Goal: Task Accomplishment & Management: Manage account settings

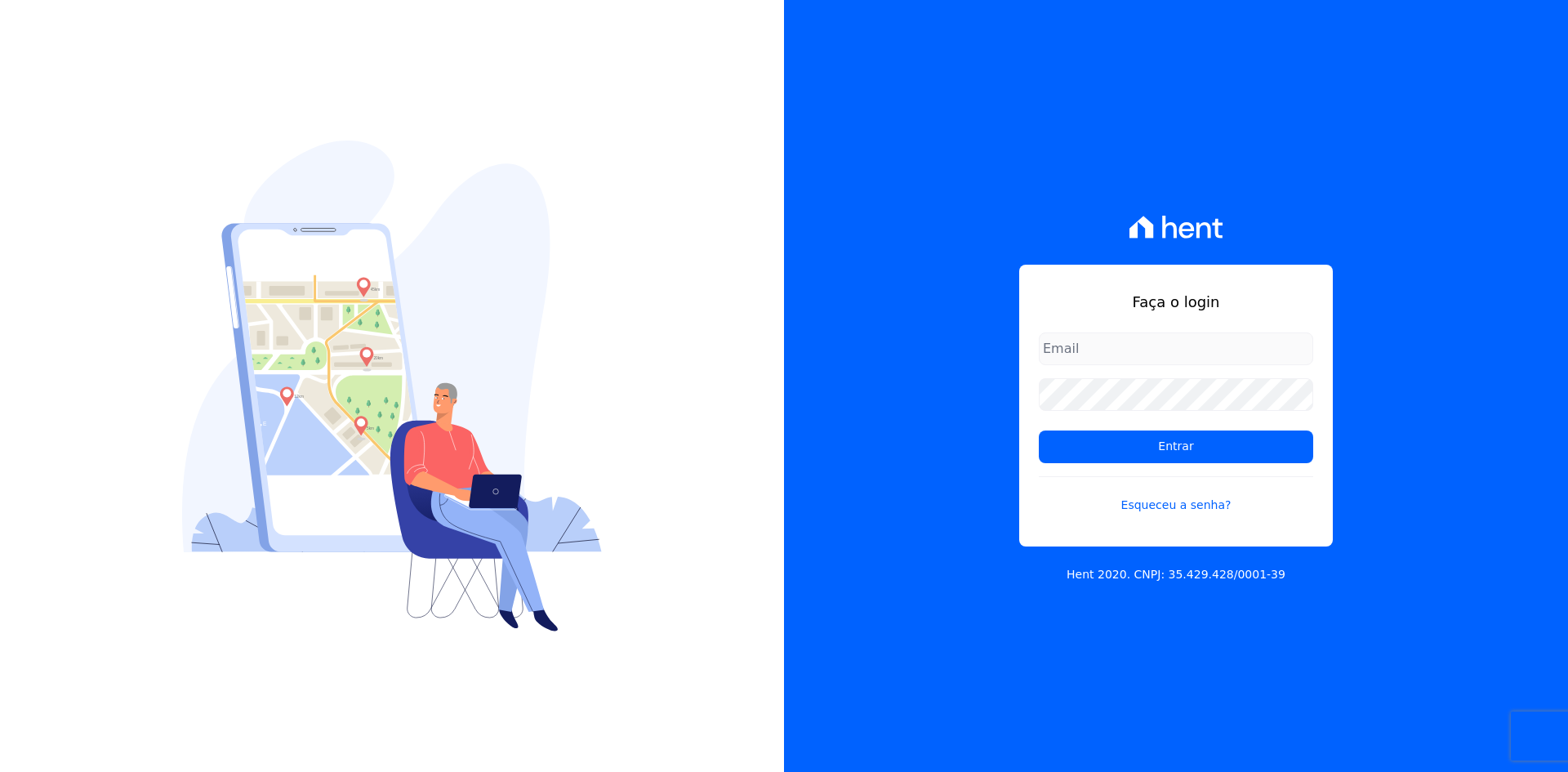
click at [1083, 333] on input "email" at bounding box center [1176, 349] width 274 height 33
type input "julio.garcia@fronteimoveis.com.br"
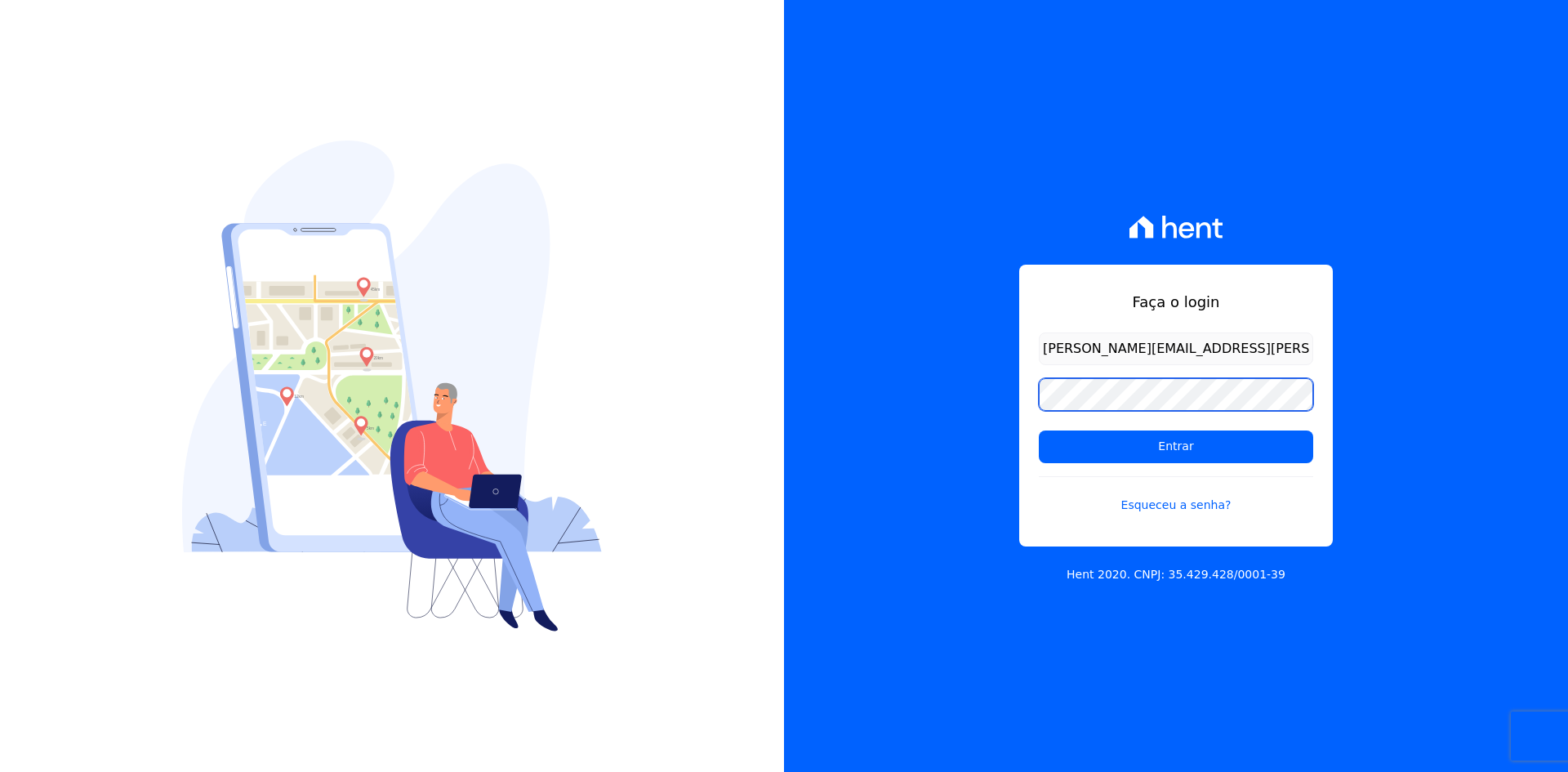
click at [1039, 430] on input "Entrar" at bounding box center [1176, 446] width 274 height 33
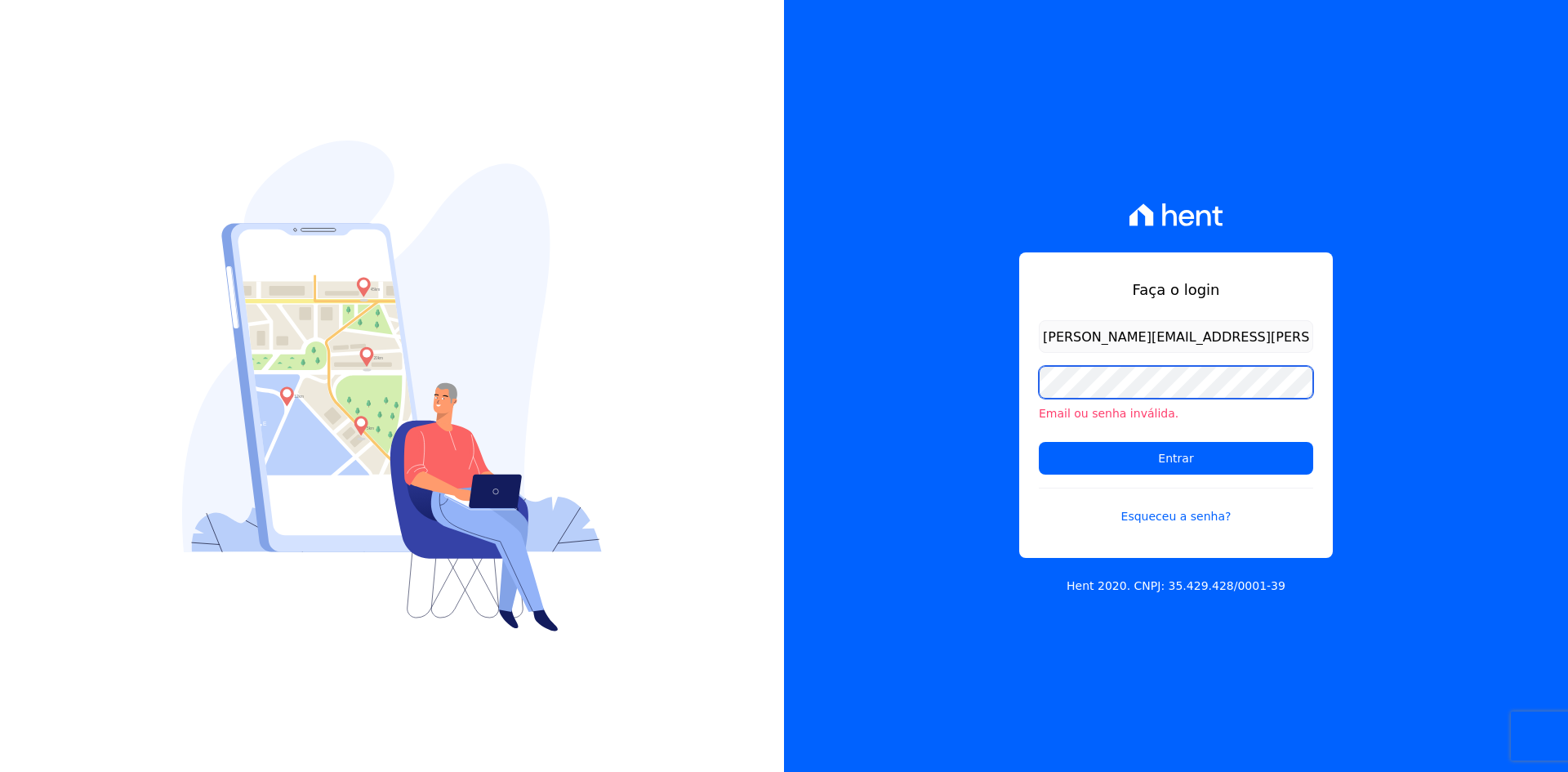
click at [1039, 442] on input "Entrar" at bounding box center [1176, 458] width 274 height 33
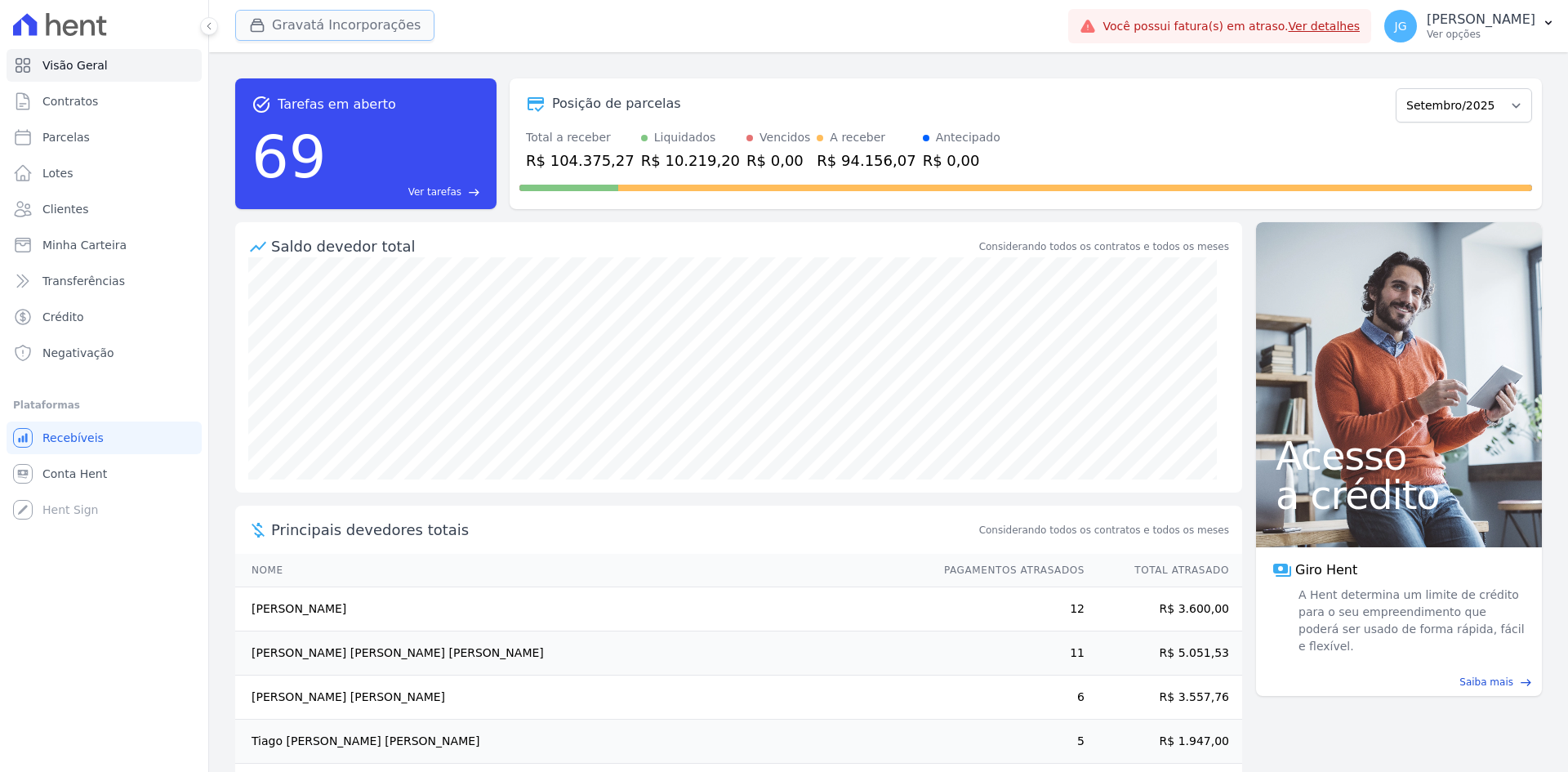
click at [293, 26] on button "Gravatá Incorporações" at bounding box center [335, 25] width 200 height 31
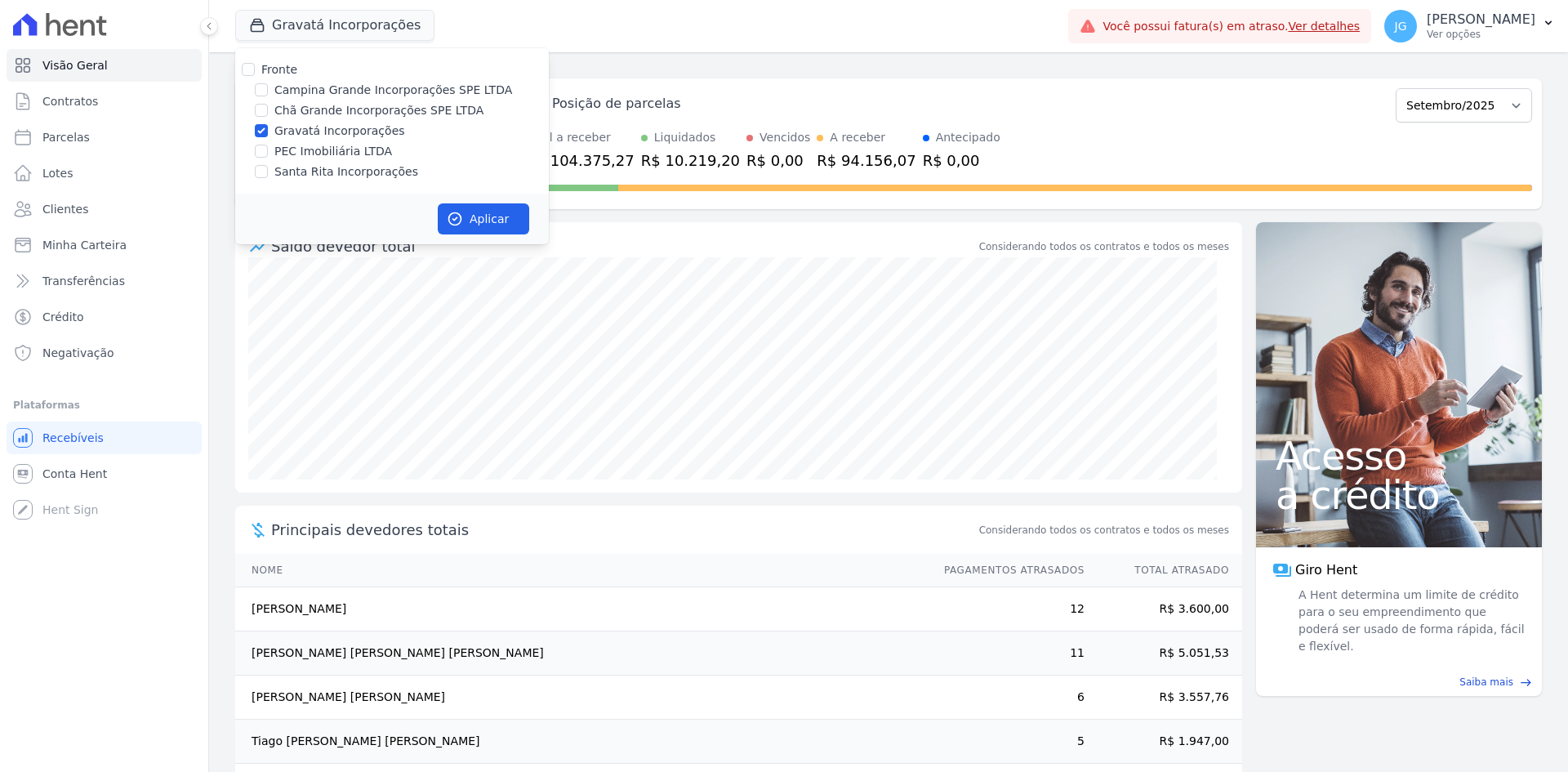
click at [322, 132] on label "Gravatá Incorporações" at bounding box center [339, 130] width 130 height 17
click at [268, 132] on input "Gravatá Incorporações" at bounding box center [261, 130] width 13 height 13
checkbox input "false"
click at [325, 111] on label "Chã Grande Incorporações SPE LTDA" at bounding box center [379, 110] width 209 height 17
click at [268, 111] on input "Chã Grande Incorporações SPE LTDA" at bounding box center [261, 110] width 13 height 13
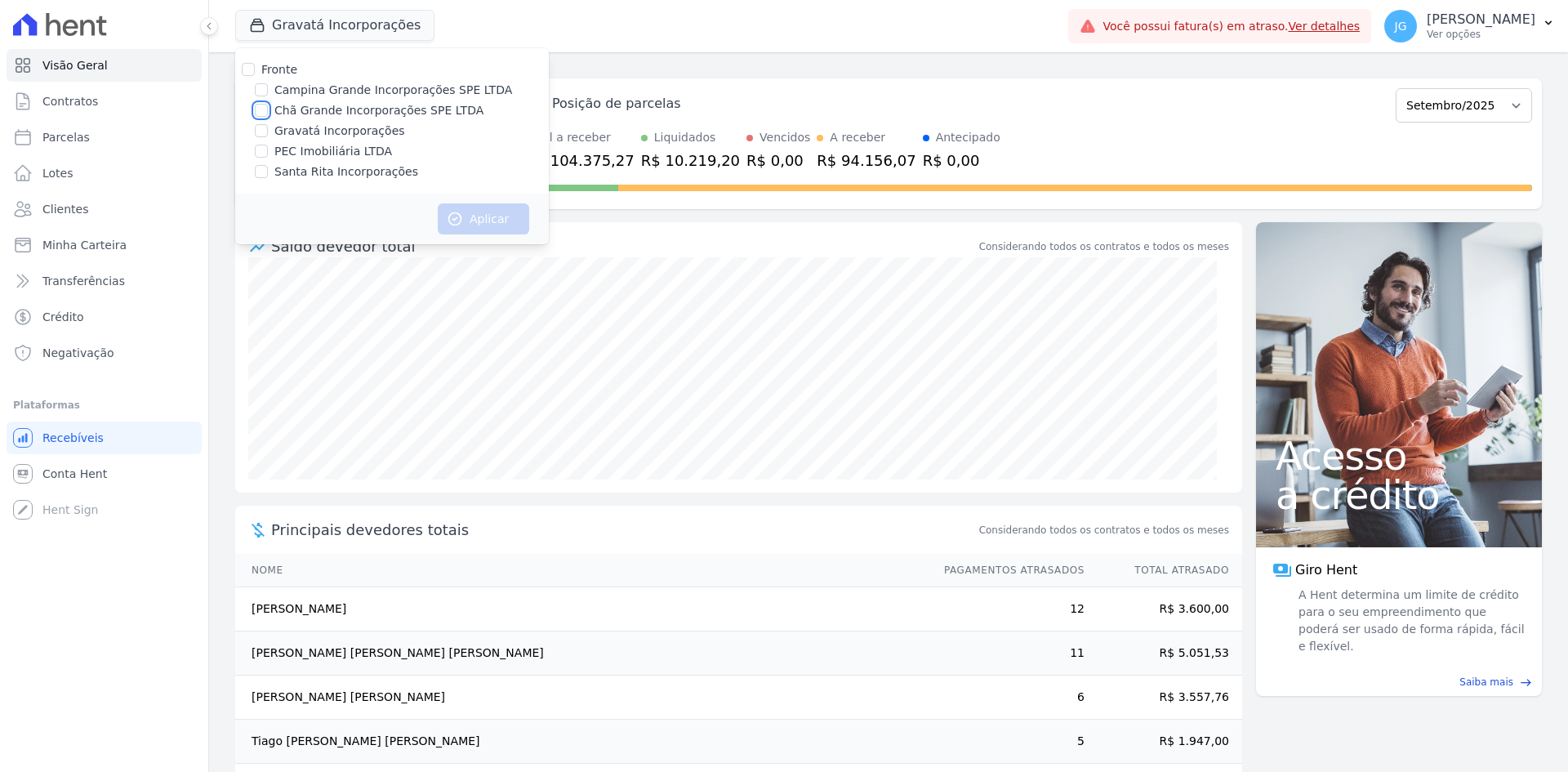
checkbox input "true"
click at [478, 219] on button "Aplicar" at bounding box center [483, 218] width 91 height 31
click at [81, 311] on link "Crédito" at bounding box center [104, 317] width 195 height 33
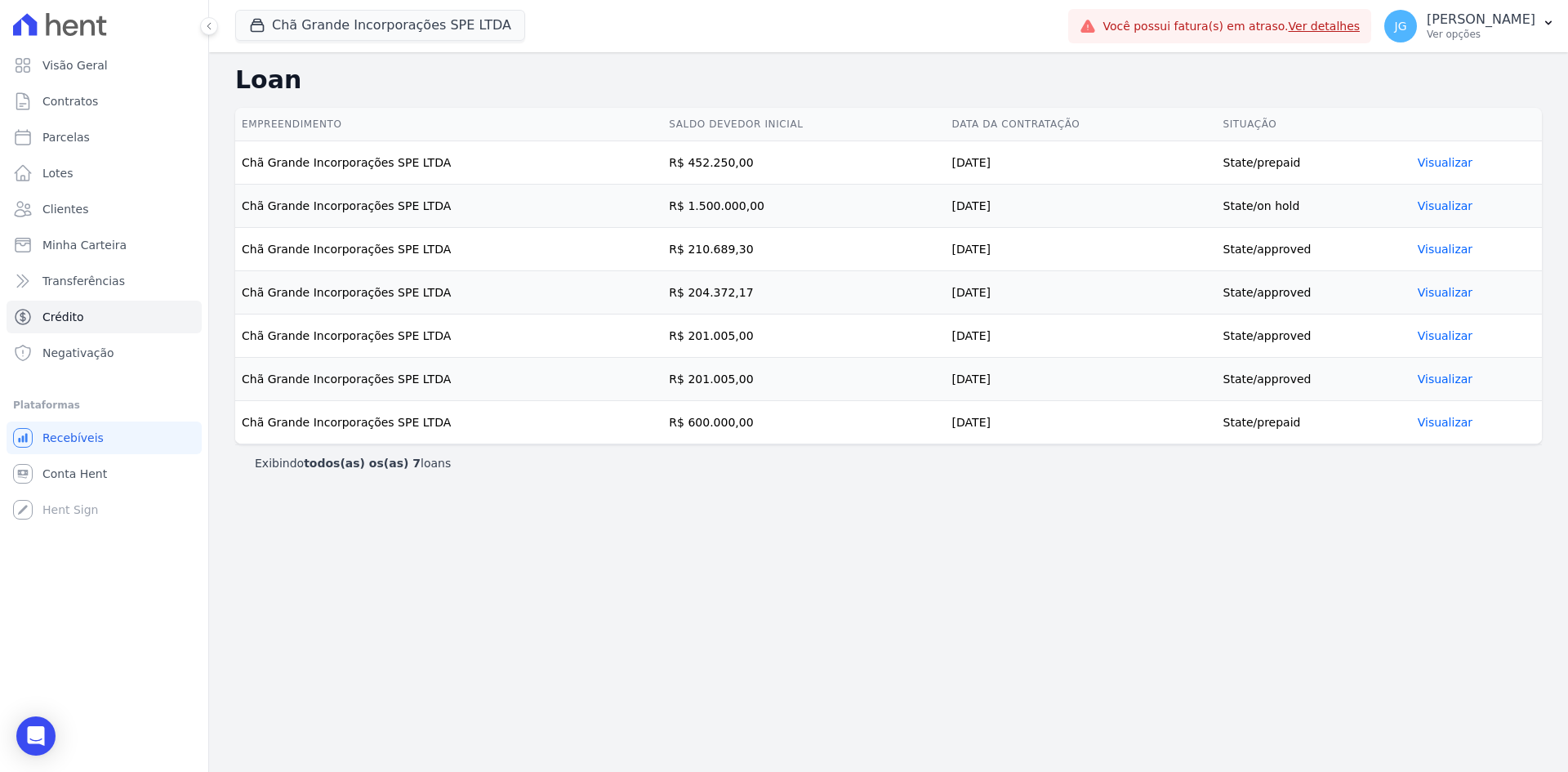
click at [1454, 200] on link "Visualizar" at bounding box center [1446, 206] width 55 height 13
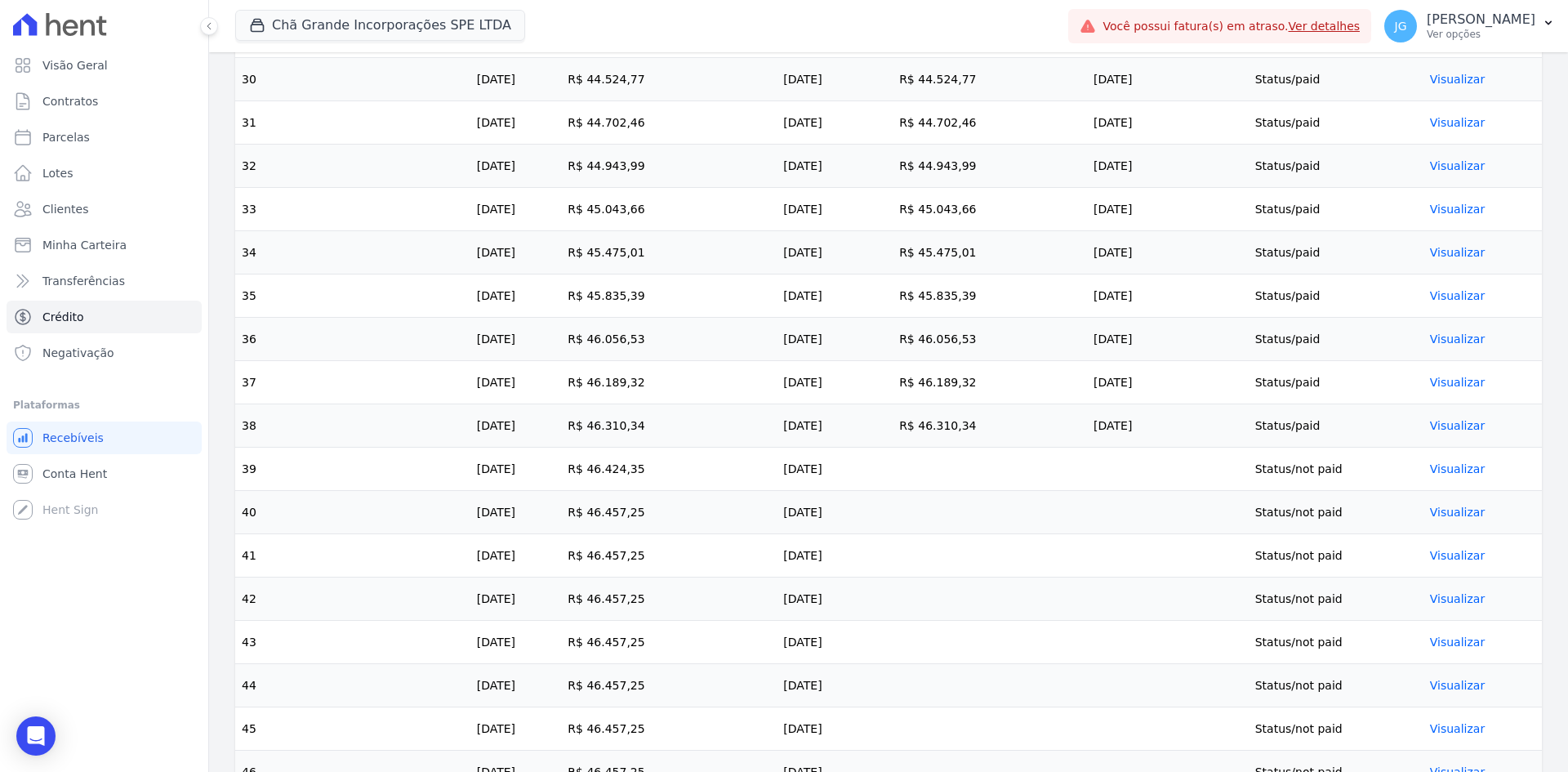
scroll to position [1938, 0]
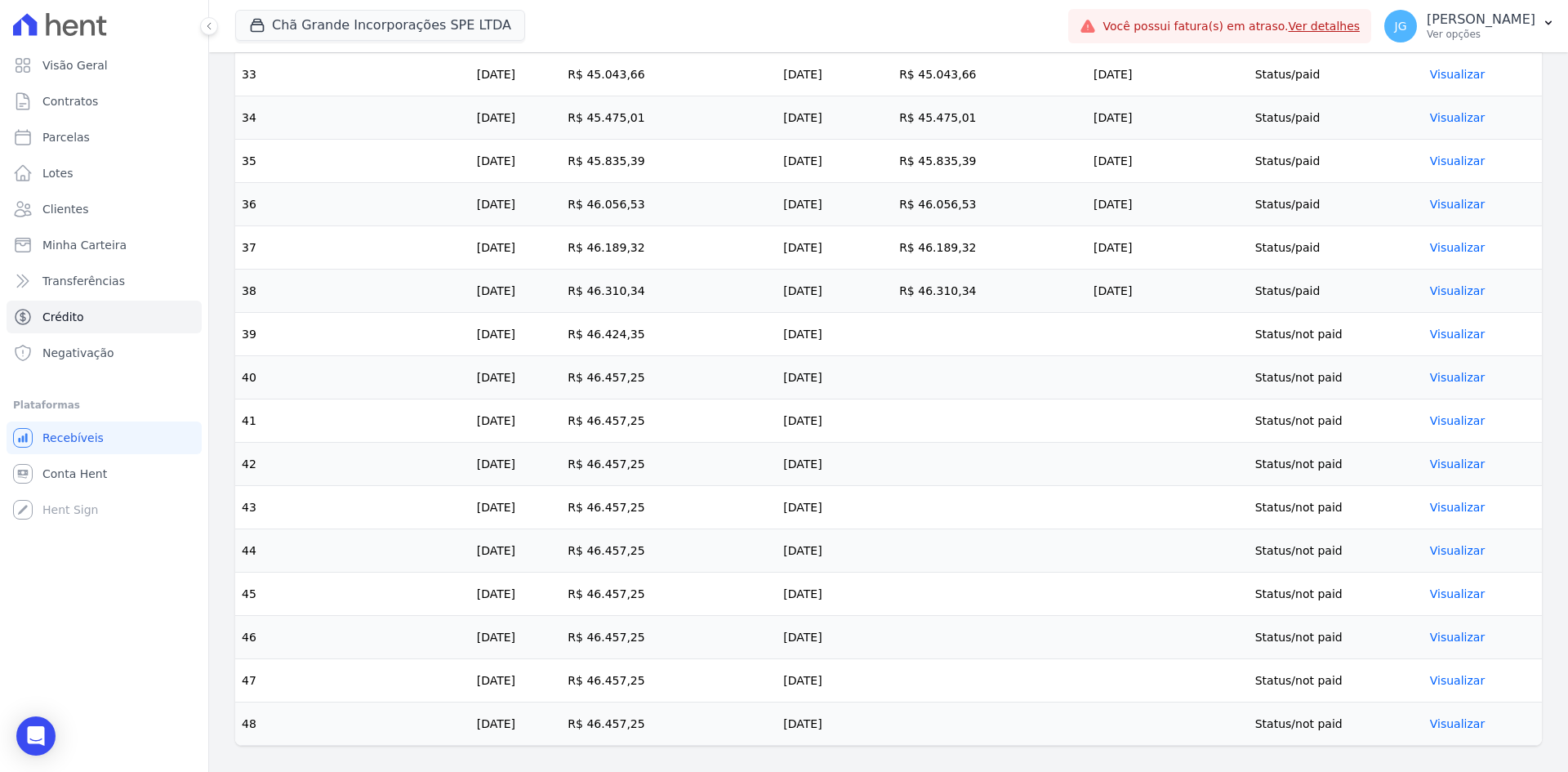
drag, startPoint x: 238, startPoint y: 330, endPoint x: 1438, endPoint y: 720, distance: 1261.8
click at [88, 67] on span "Visão Geral" at bounding box center [75, 65] width 66 height 16
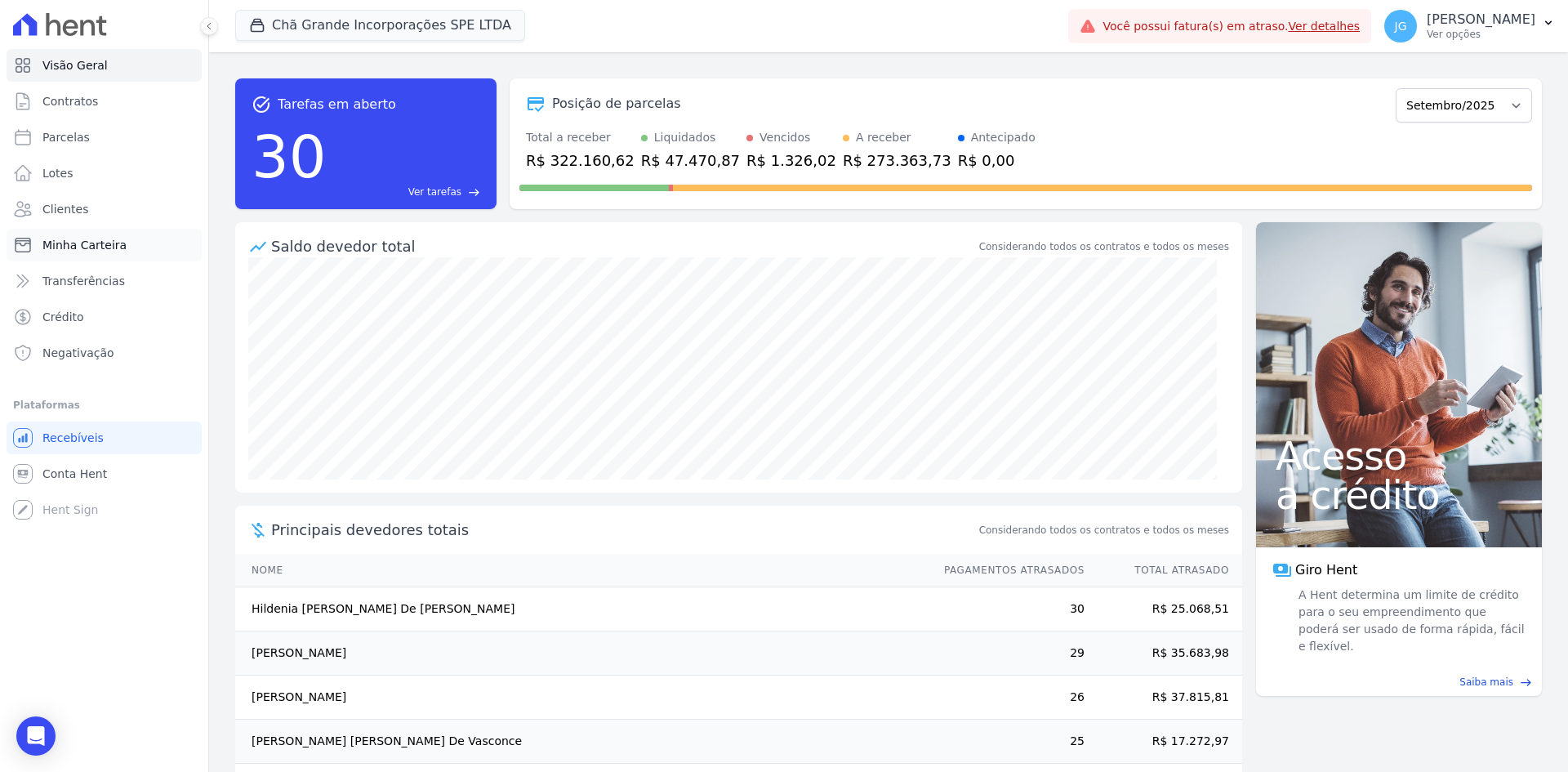
click at [71, 241] on span "Minha Carteira" at bounding box center [84, 245] width 84 height 16
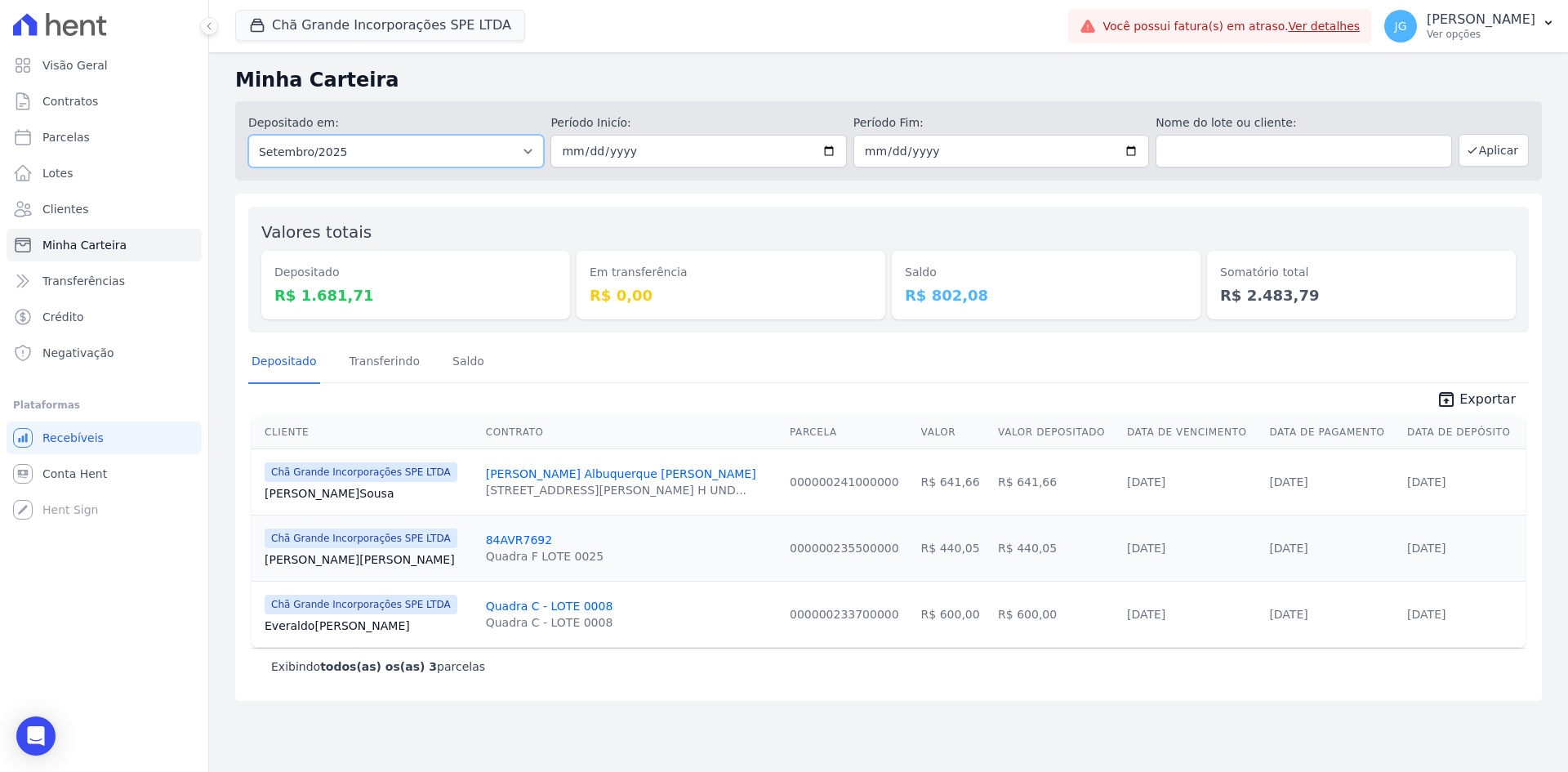
click at [515, 149] on select "Todos os meses Outubro/2019 Novembro/2019 Dezembro/2019 Janeiro/2020 Fevereiro/…" at bounding box center [396, 151] width 295 height 33
click at [1494, 150] on button "Aplicar" at bounding box center [1493, 150] width 70 height 33
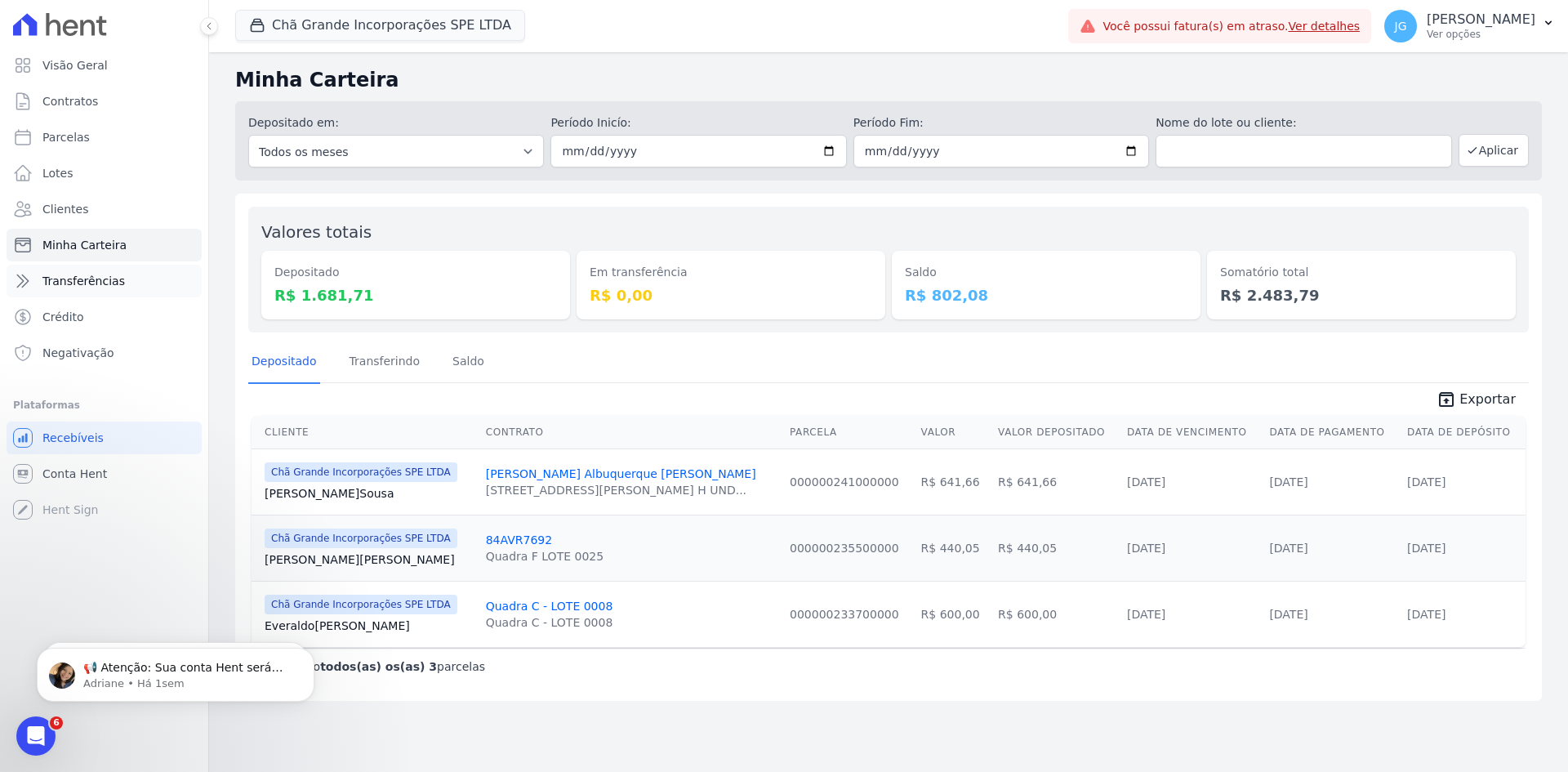
click at [51, 289] on link "Transferências" at bounding box center [104, 280] width 195 height 33
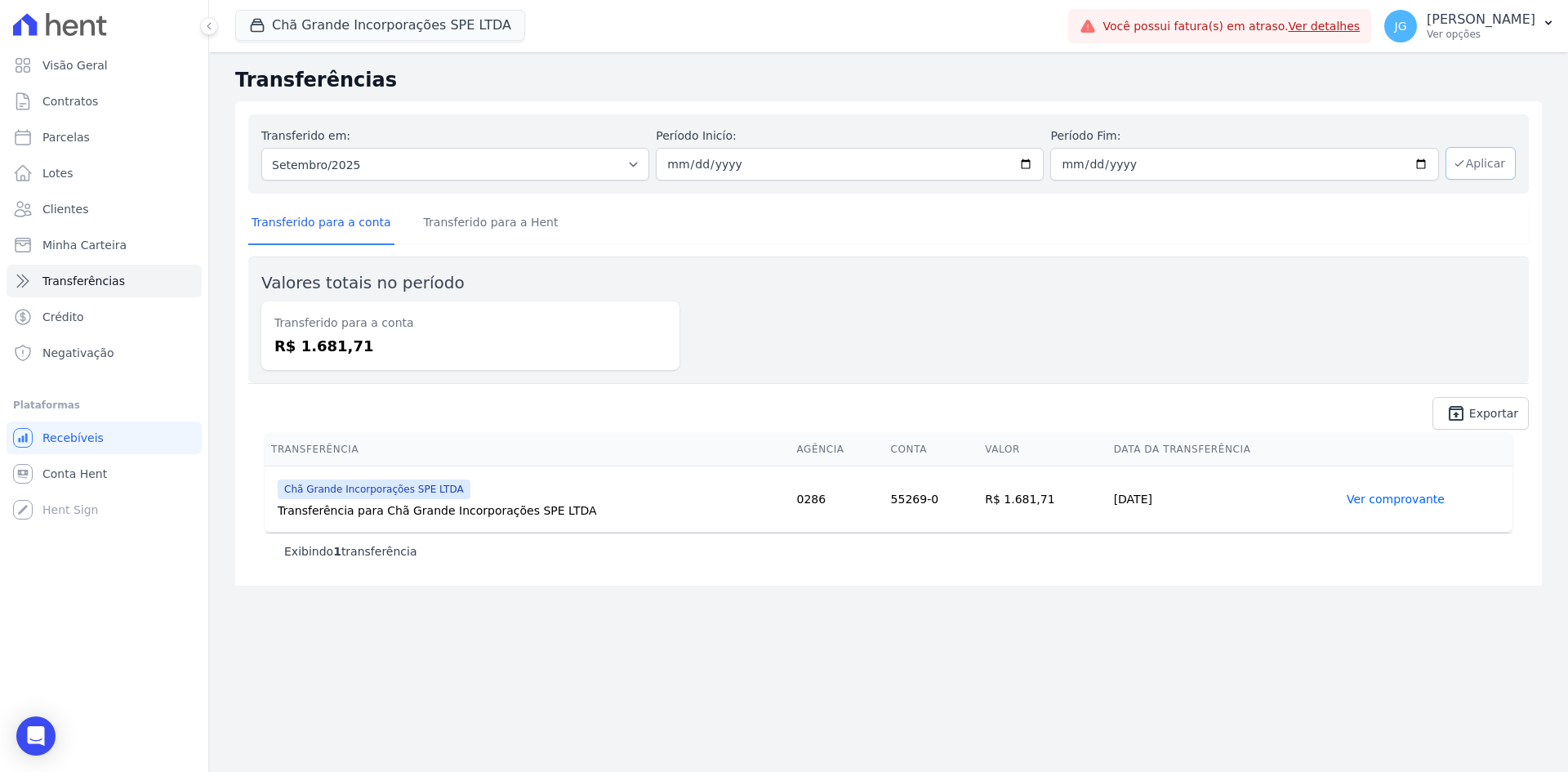
click at [1474, 167] on button "Aplicar" at bounding box center [1480, 163] width 70 height 33
click at [98, 245] on span "Minha Carteira" at bounding box center [84, 245] width 84 height 16
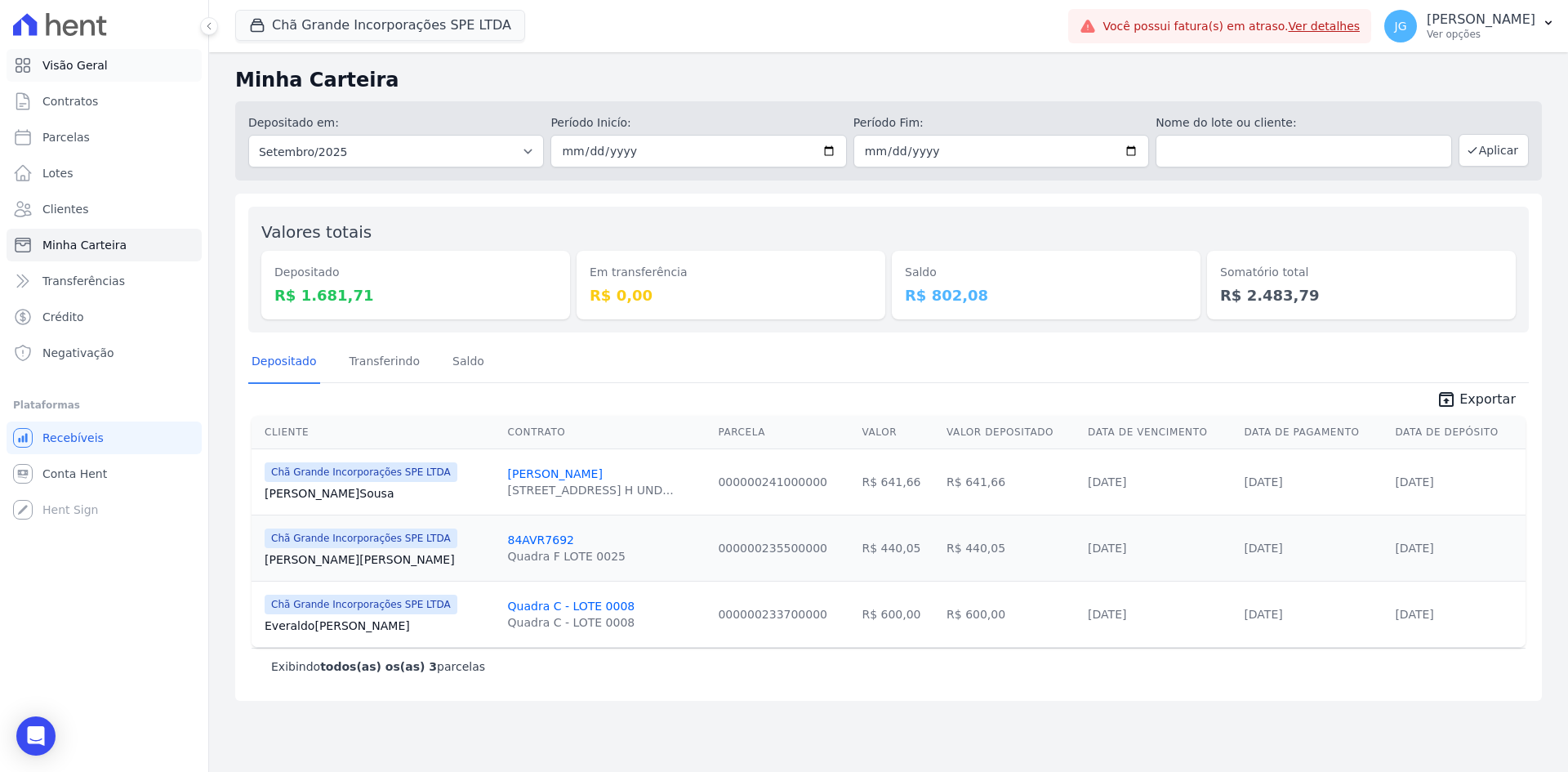
click at [95, 68] on span "Visão Geral" at bounding box center [75, 65] width 66 height 16
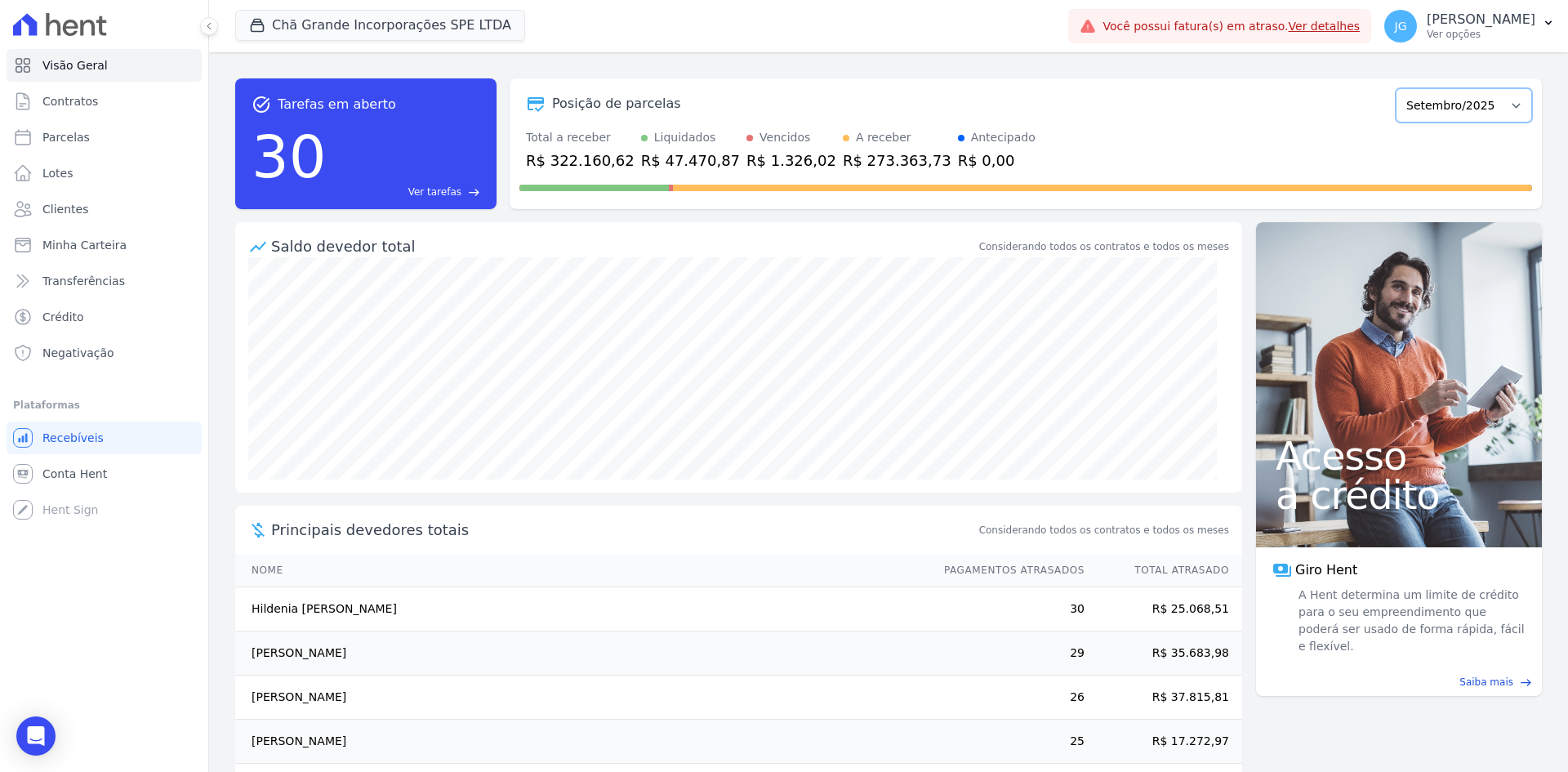
click at [1498, 114] on select "Outubro/2019 Novembro/2019 Dezembro/2019 Janeiro/2020 Fevereiro/2020 Março/2020…" at bounding box center [1464, 105] width 137 height 35
click at [1396, 88] on select "Outubro/2019 Novembro/2019 Dezembro/2019 Janeiro/2020 Fevereiro/2020 Março/2020…" at bounding box center [1464, 105] width 137 height 35
click at [77, 130] on span "Parcelas" at bounding box center [66, 137] width 47 height 16
select select
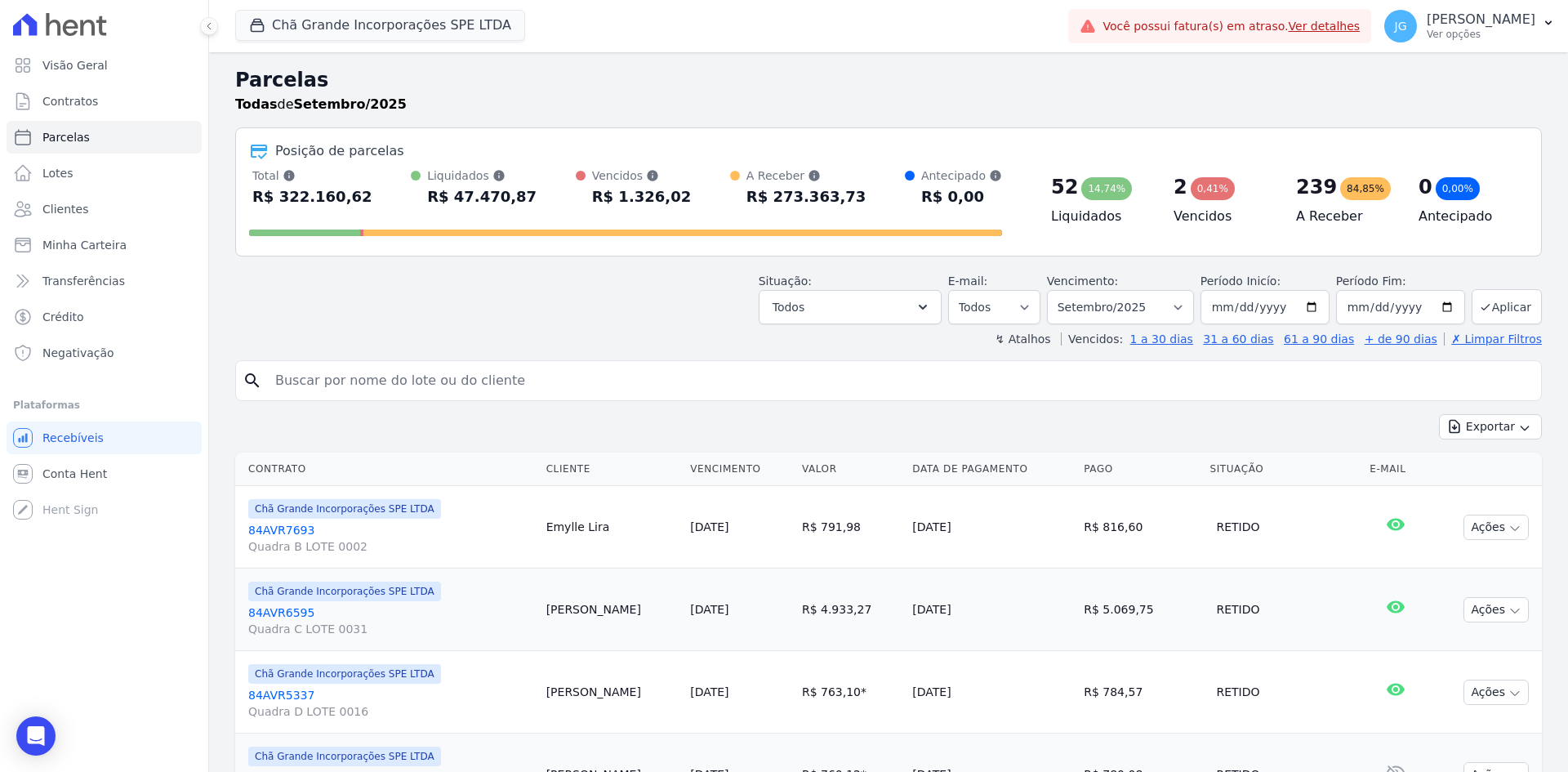
click at [944, 334] on div "↯ Atalhos Vencidos: 1 a 30 dias 31 a 60 dias 61 a 90 dias + de 90 dias ✗ Limpar…" at bounding box center [888, 339] width 1307 height 16
click at [939, 318] on button "Todos" at bounding box center [850, 307] width 183 height 35
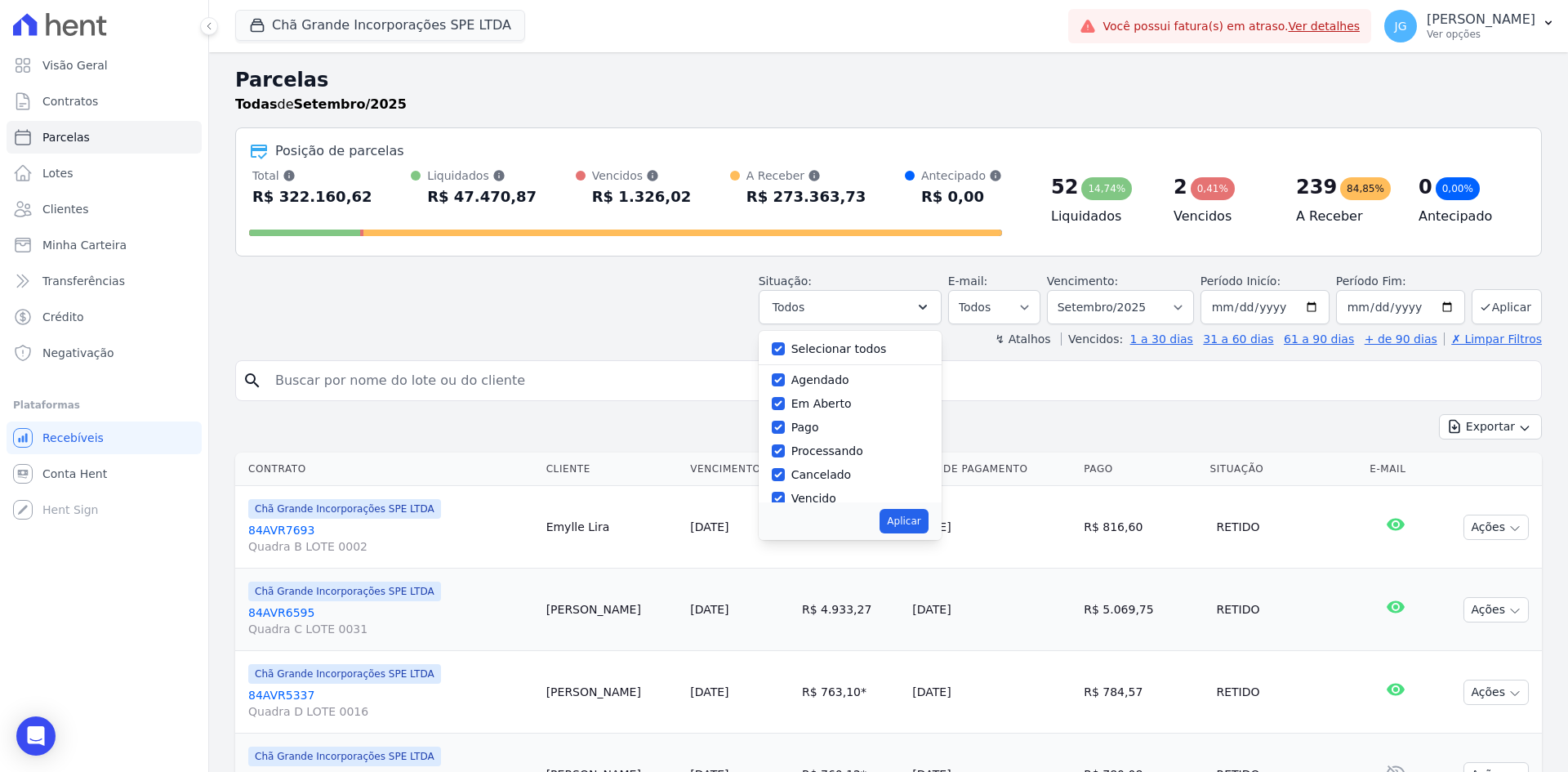
click at [876, 353] on label "Selecionar todos" at bounding box center [839, 349] width 96 height 13
click at [785, 353] on input "Selecionar todos" at bounding box center [778, 349] width 13 height 13
checkbox input "false"
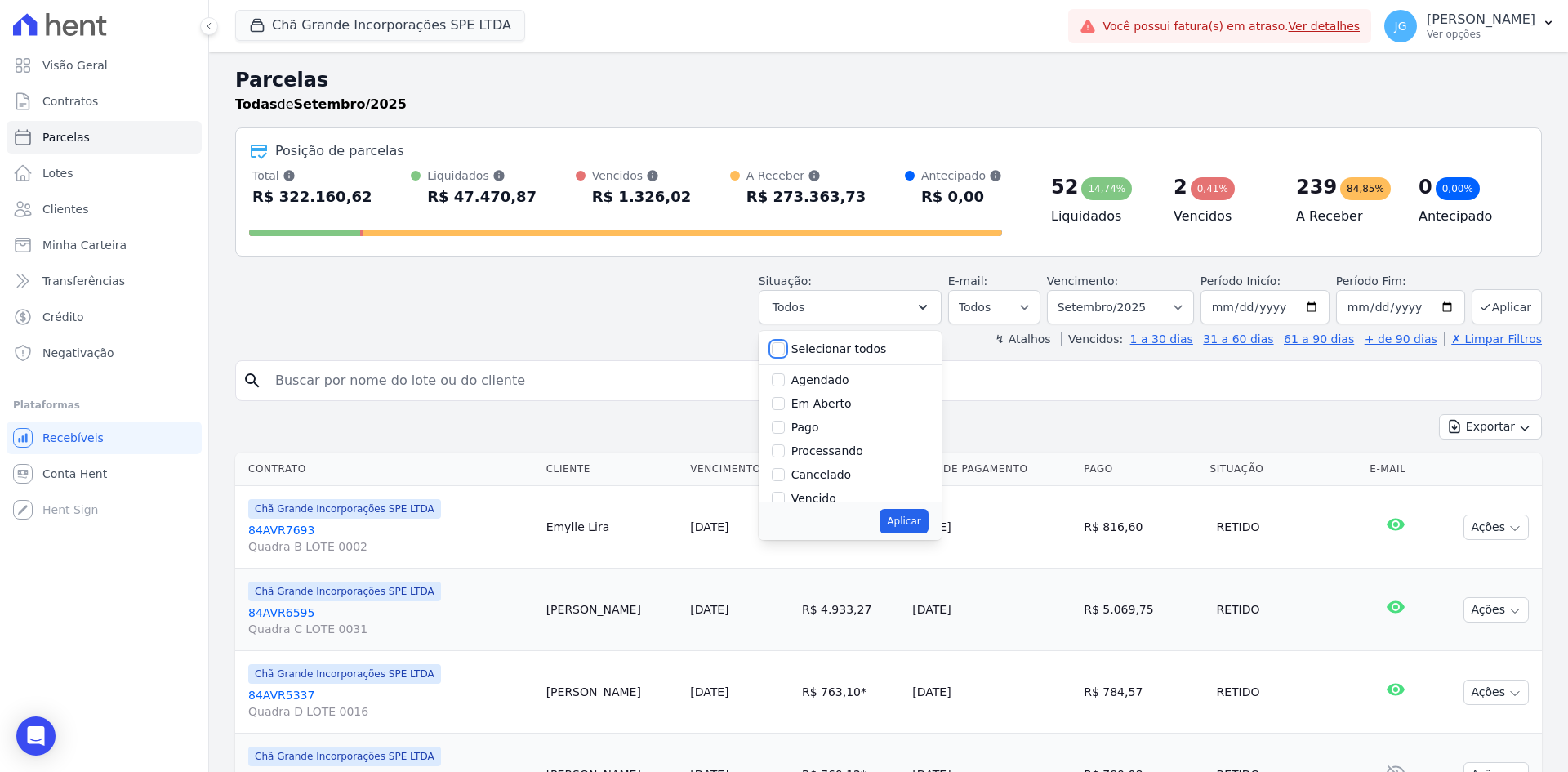
checkbox input "false"
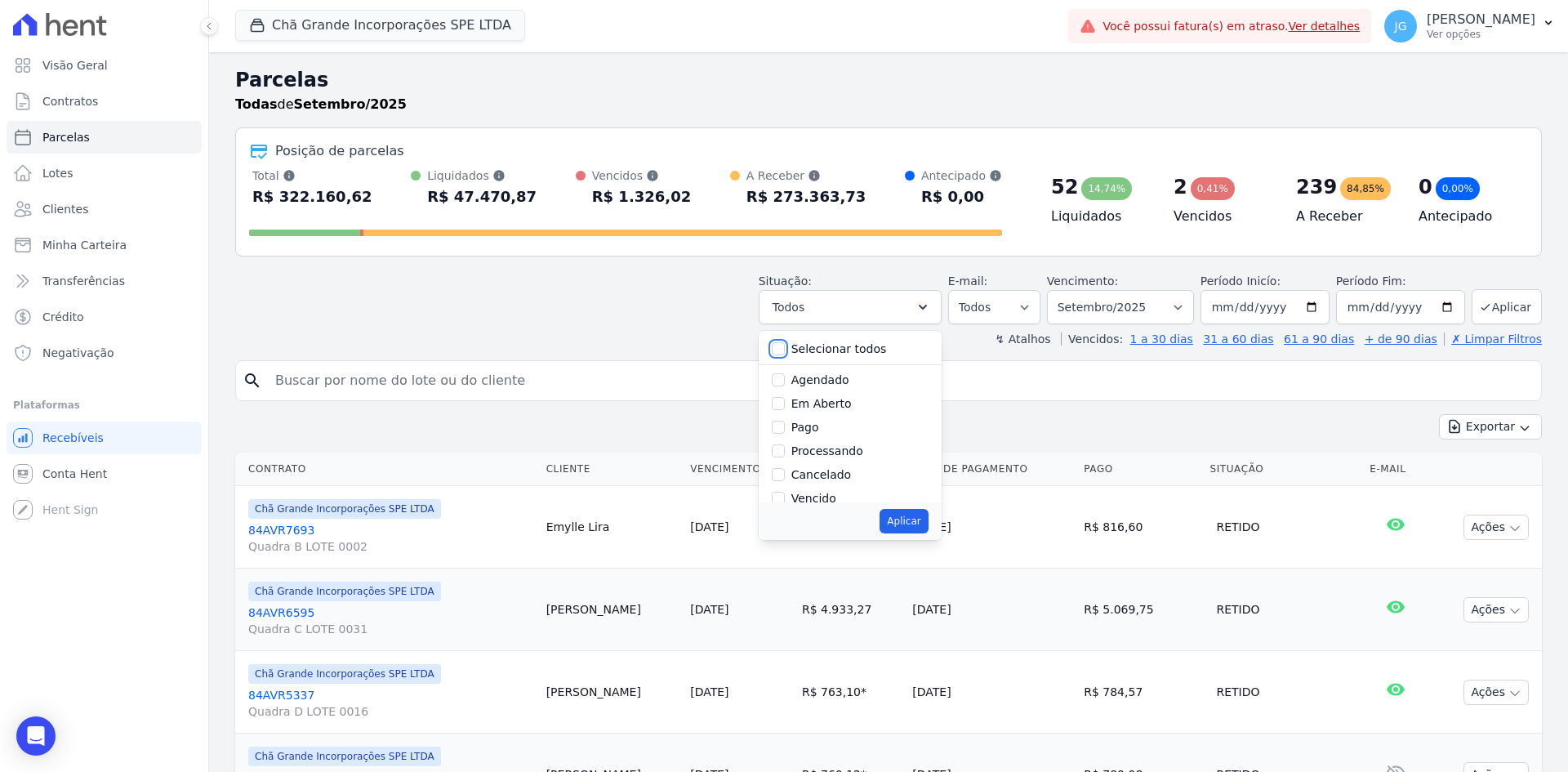
checkbox input "false"
click at [808, 432] on label "Pago" at bounding box center [805, 427] width 28 height 13
click at [785, 432] on input "Pago" at bounding box center [778, 427] width 13 height 13
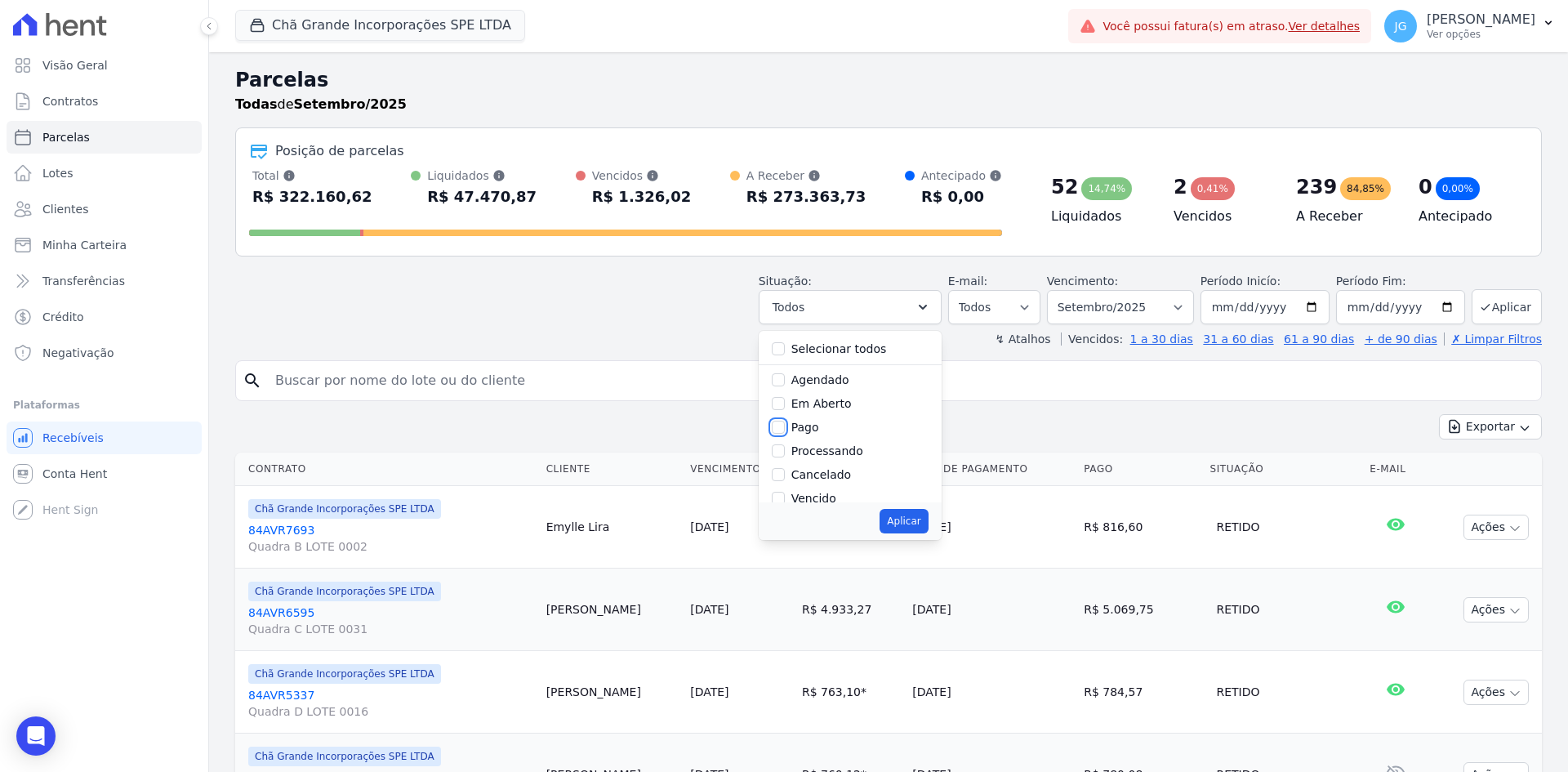
checkbox input "true"
click at [927, 523] on button "Aplicar" at bounding box center [903, 521] width 48 height 25
select select "paid"
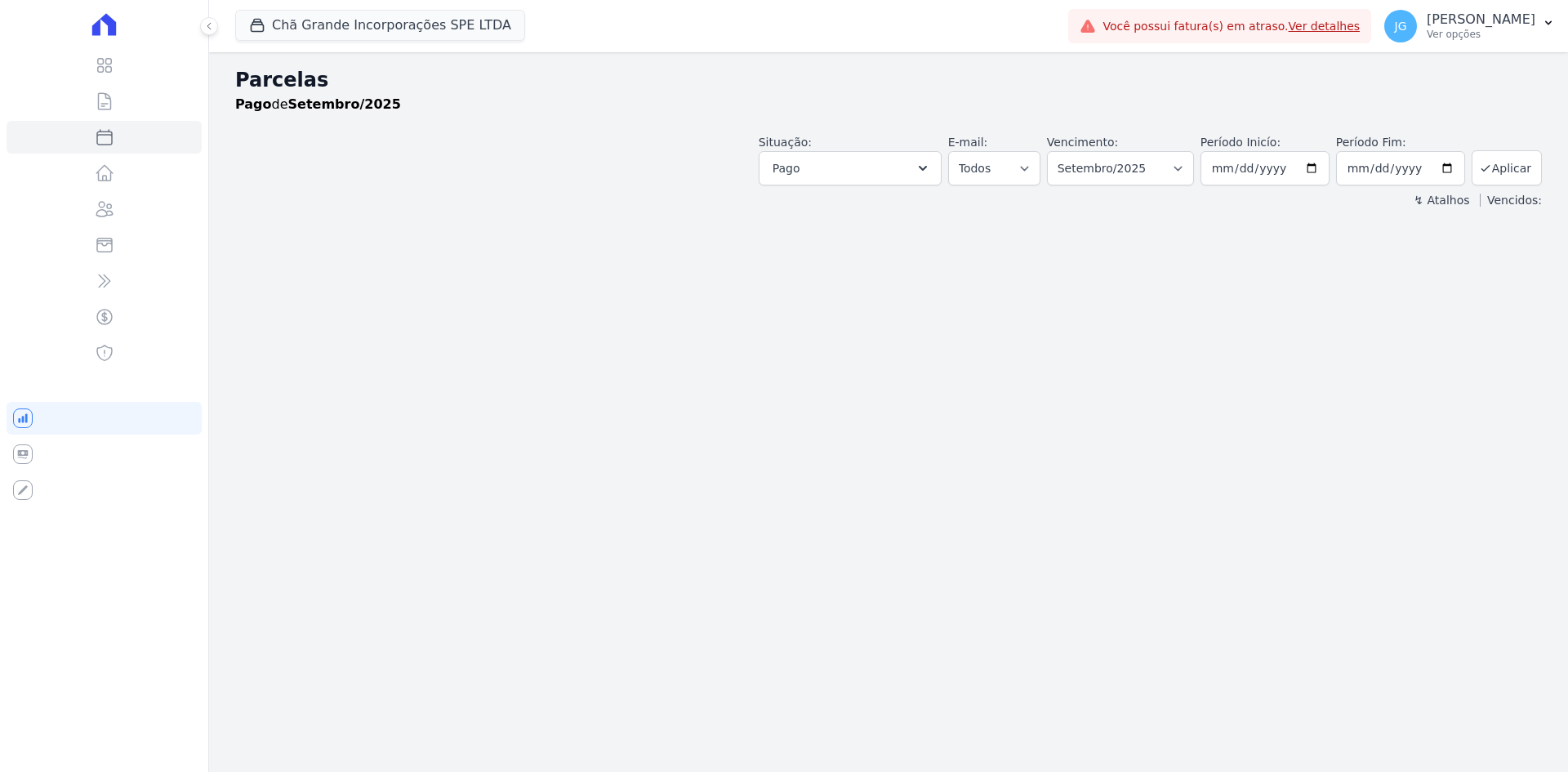
select select
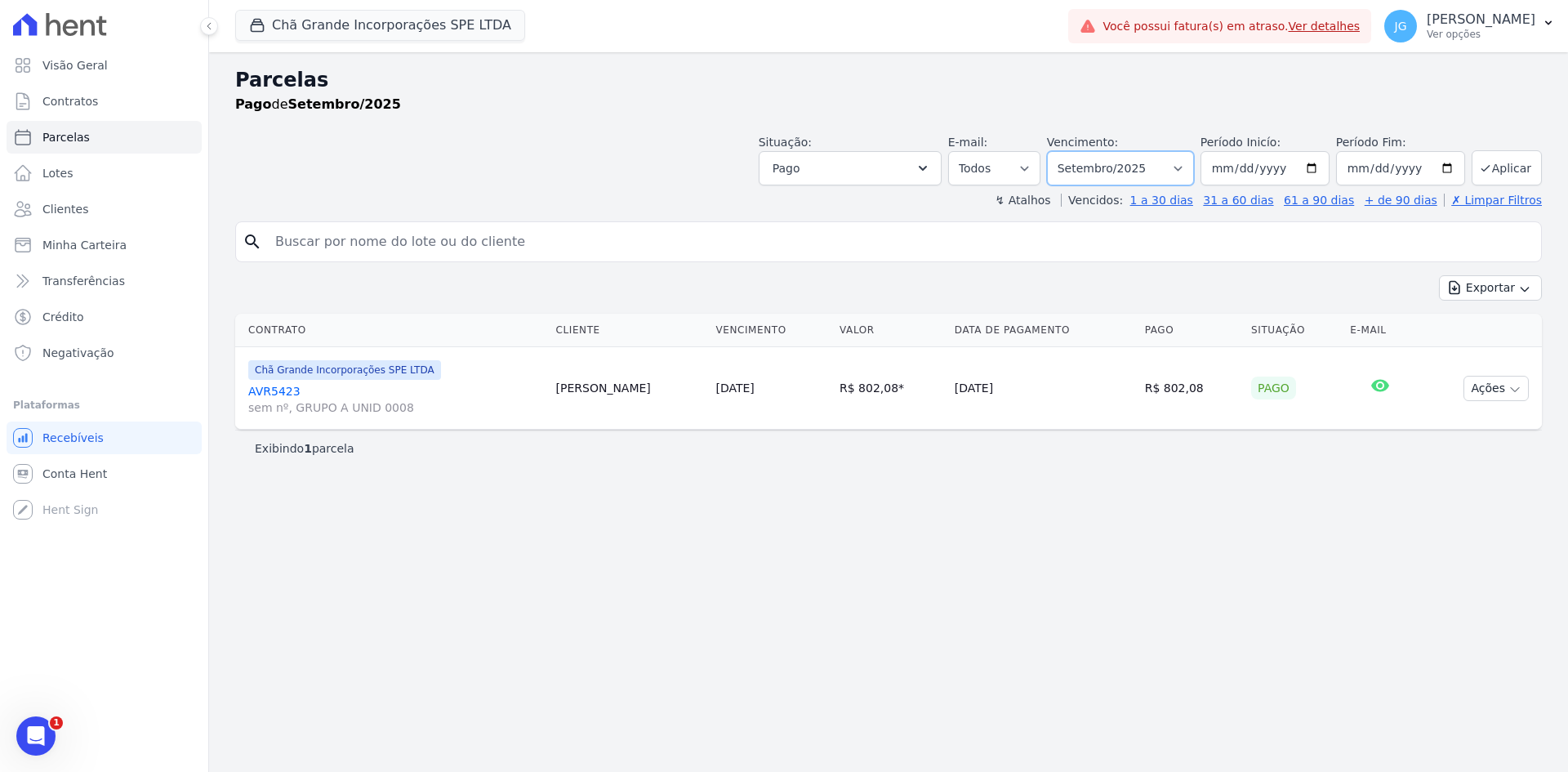
click at [1194, 159] on select "Filtrar por período ──────── Todos os meses Outubro/2019 Novembro/2019 Dezembro…" at bounding box center [1121, 168] width 147 height 35
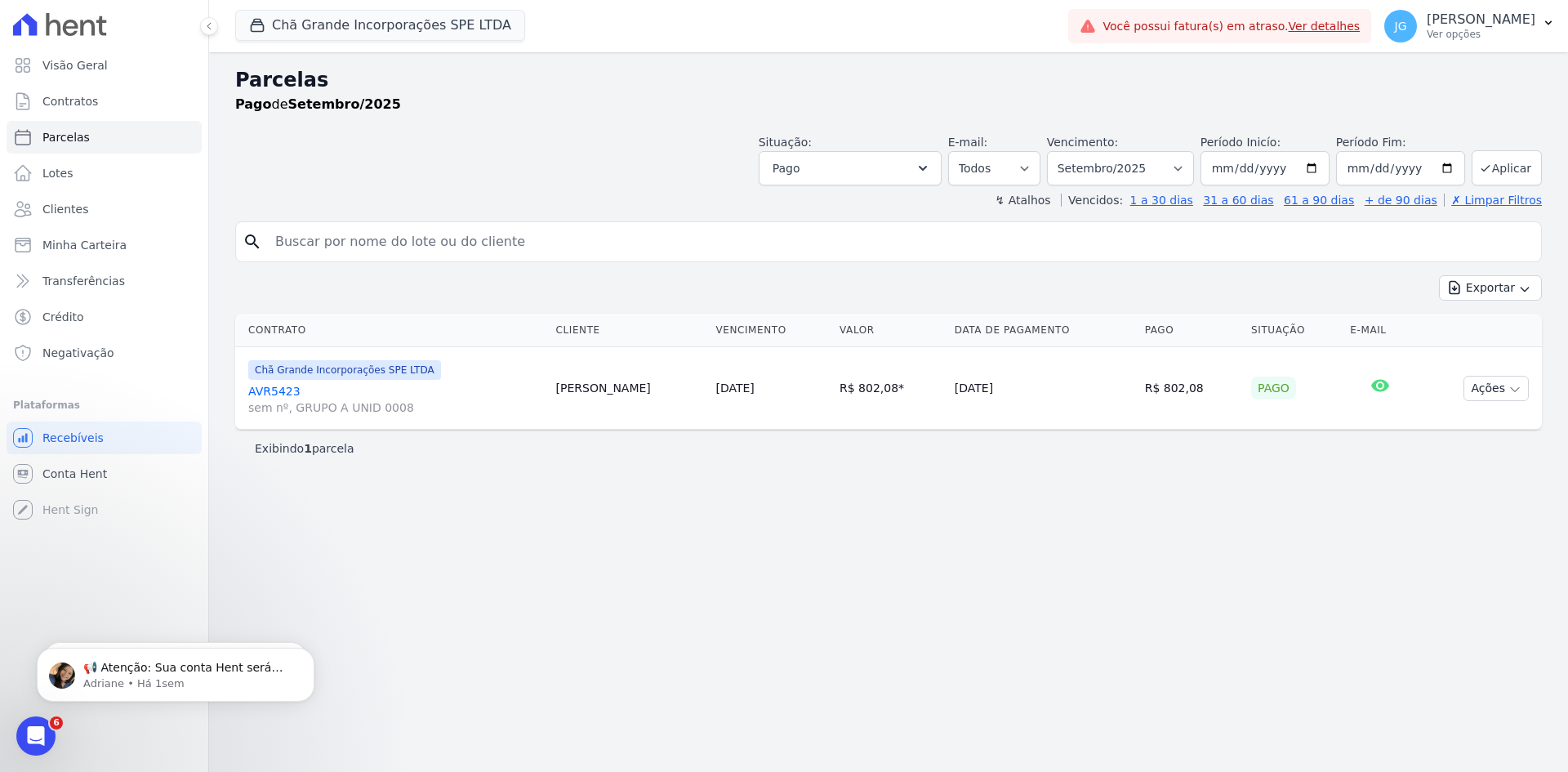
click at [897, 96] on div "Pago de Setembro/2025" at bounding box center [888, 105] width 1307 height 20
click at [26, 252] on icon at bounding box center [22, 246] width 15 height 14
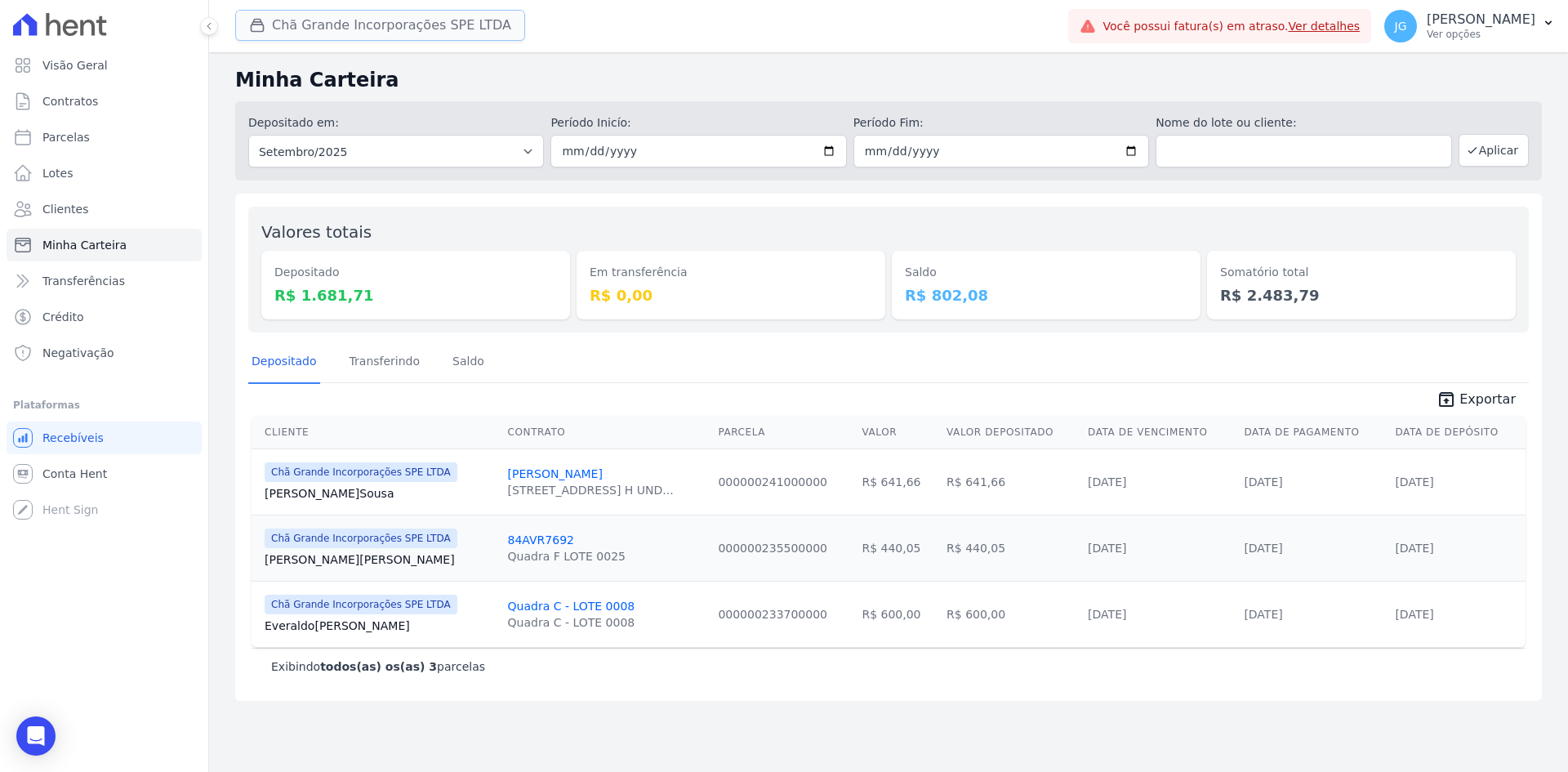
click at [288, 20] on button "Chã Grande Incorporações SPE LTDA" at bounding box center [380, 25] width 290 height 31
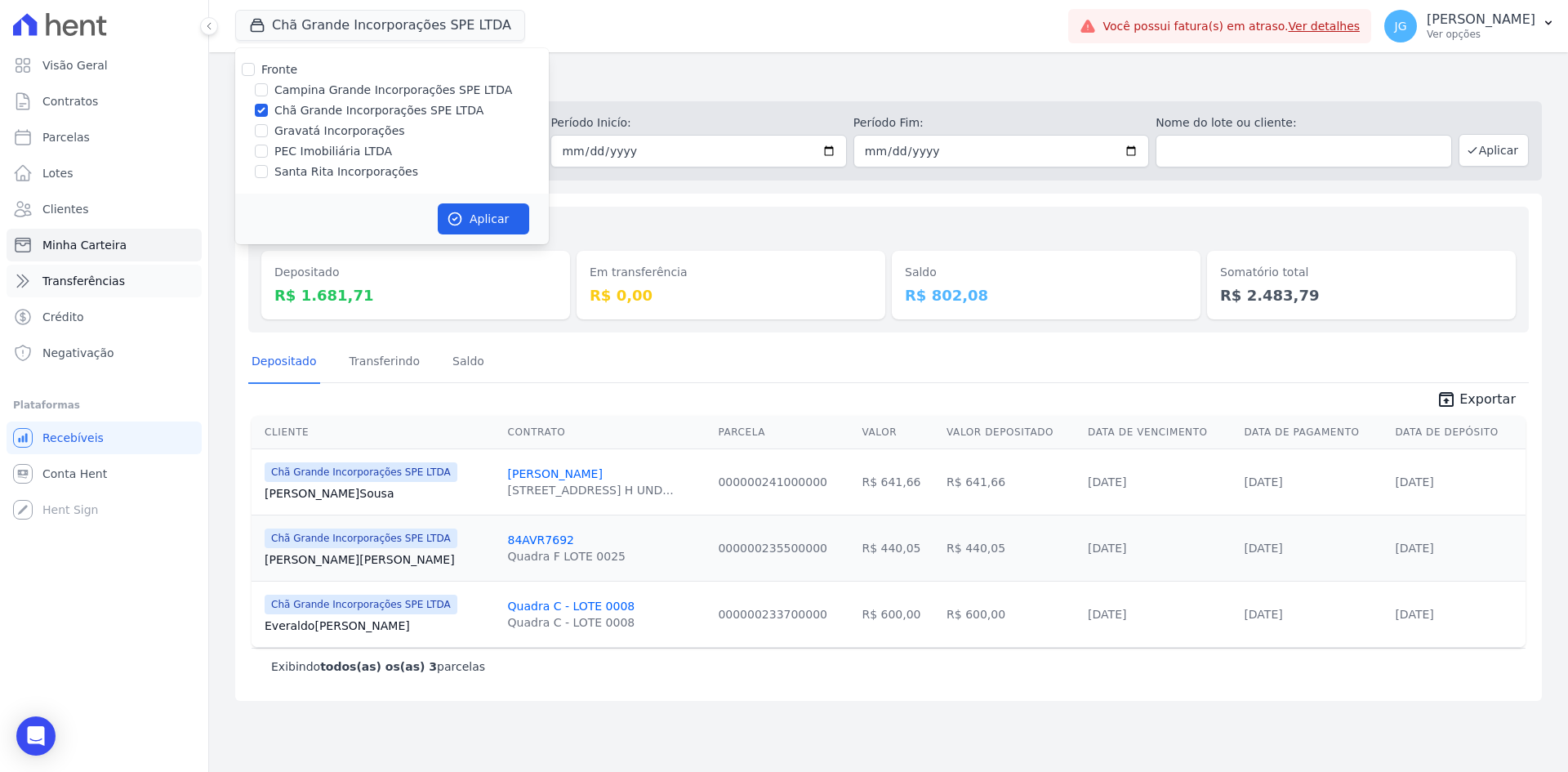
click at [83, 285] on span "Transferências" at bounding box center [83, 280] width 83 height 16
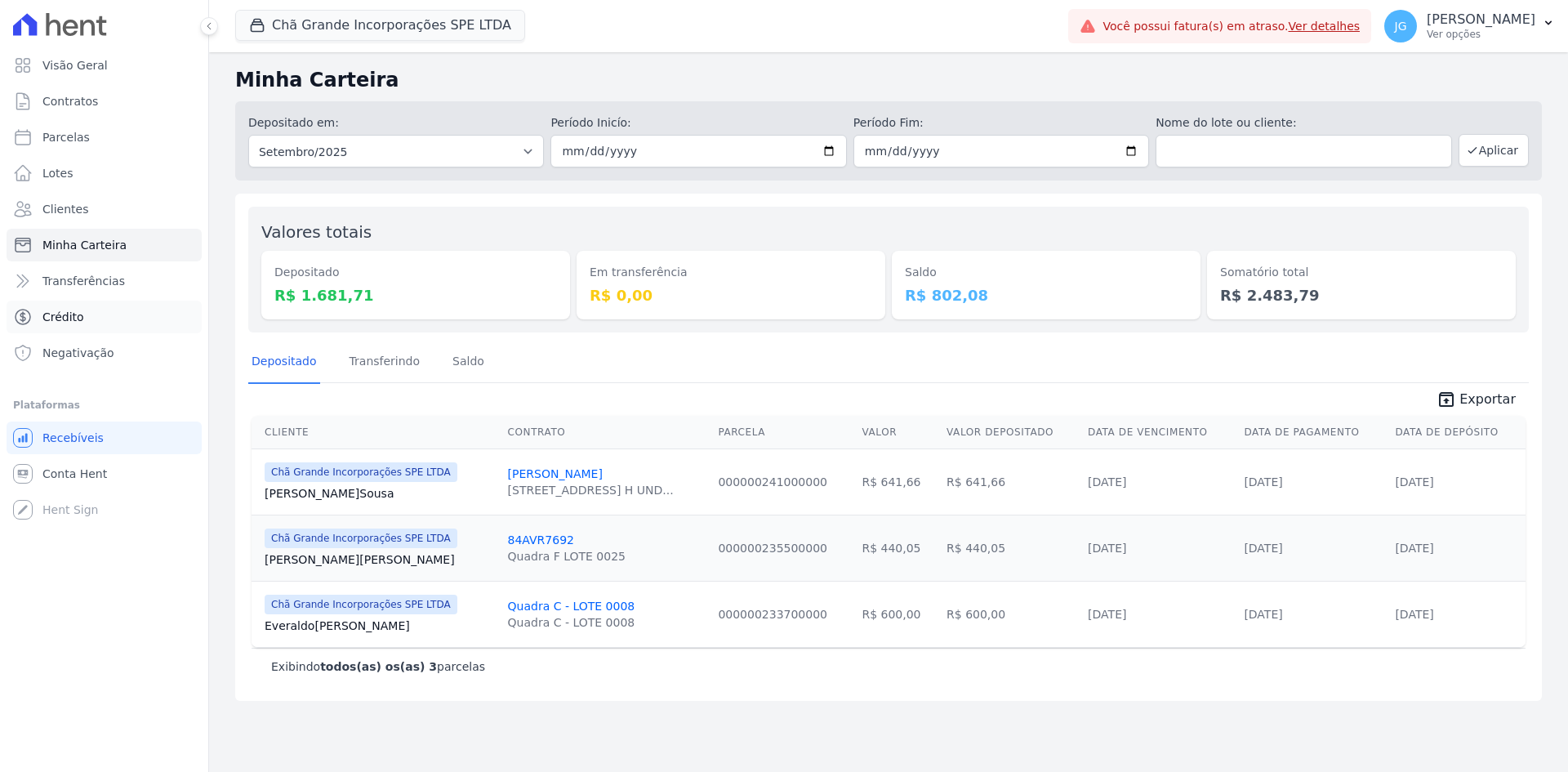
click at [72, 312] on span "Crédito" at bounding box center [63, 317] width 42 height 16
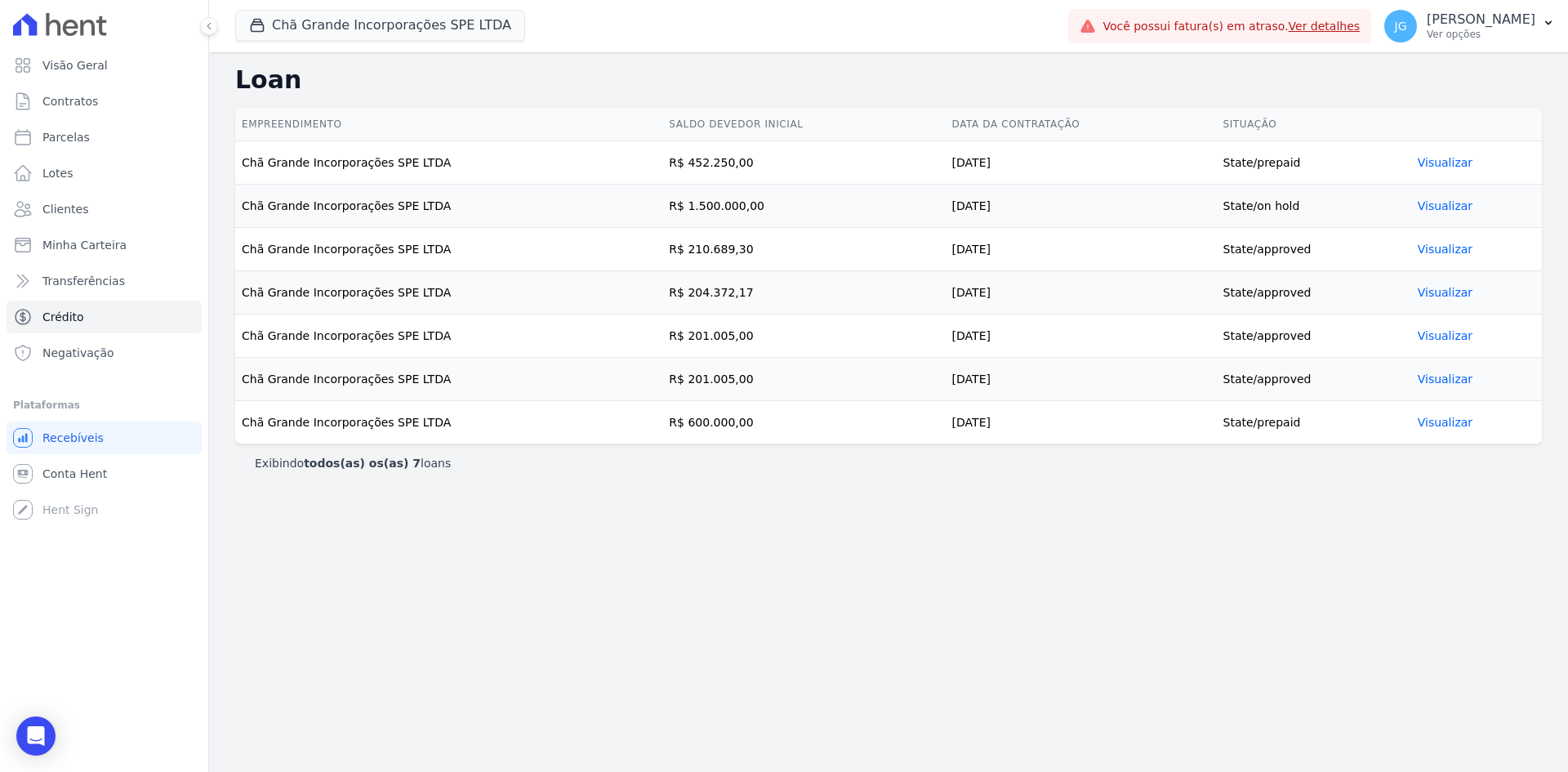
click at [1448, 211] on link "Visualizar" at bounding box center [1446, 206] width 55 height 13
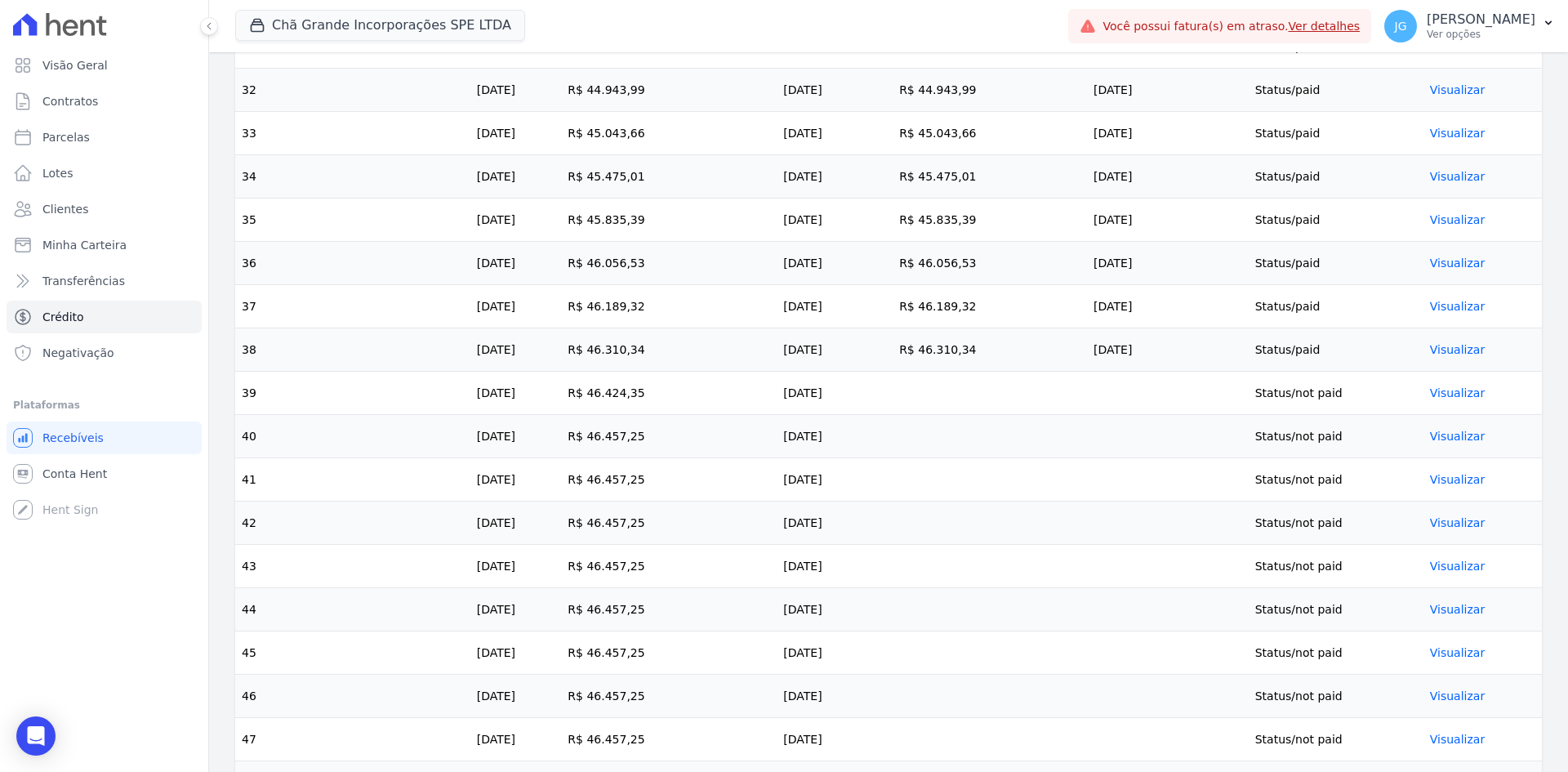
scroll to position [1938, 0]
